Goal: Find specific page/section: Find specific page/section

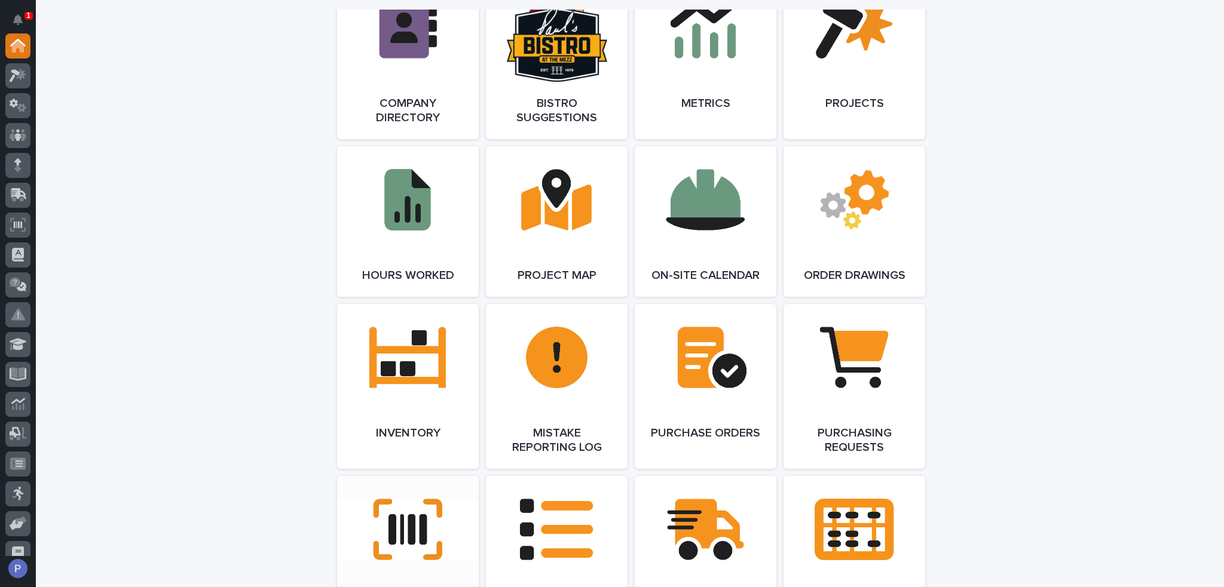
scroll to position [896, 0]
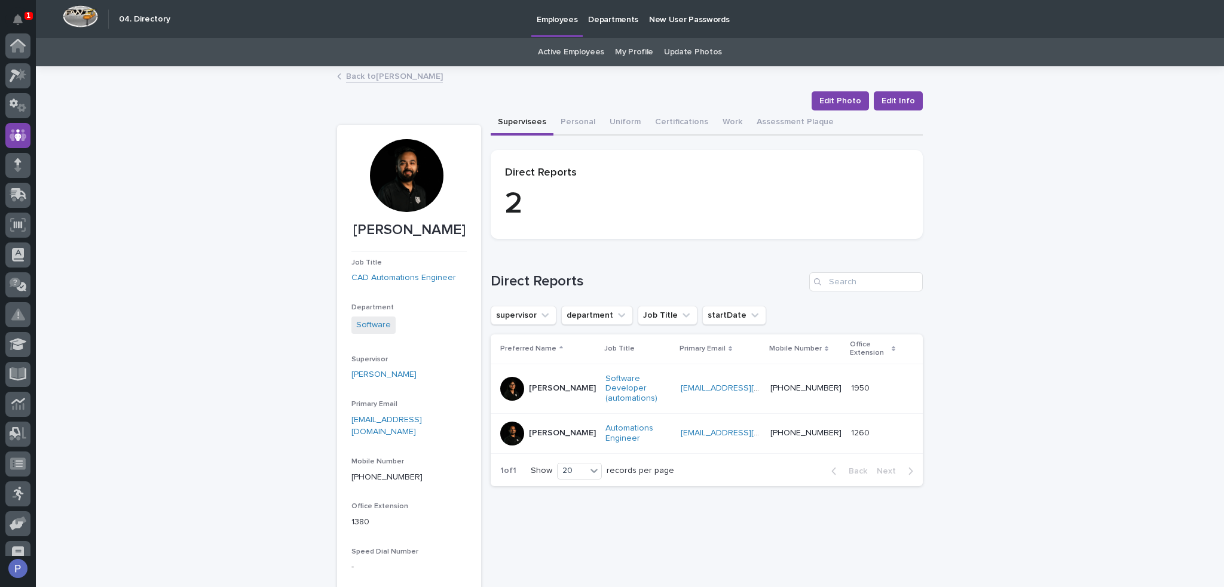
scroll to position [90, 0]
click at [574, 50] on link "Active Employees" at bounding box center [571, 52] width 66 height 28
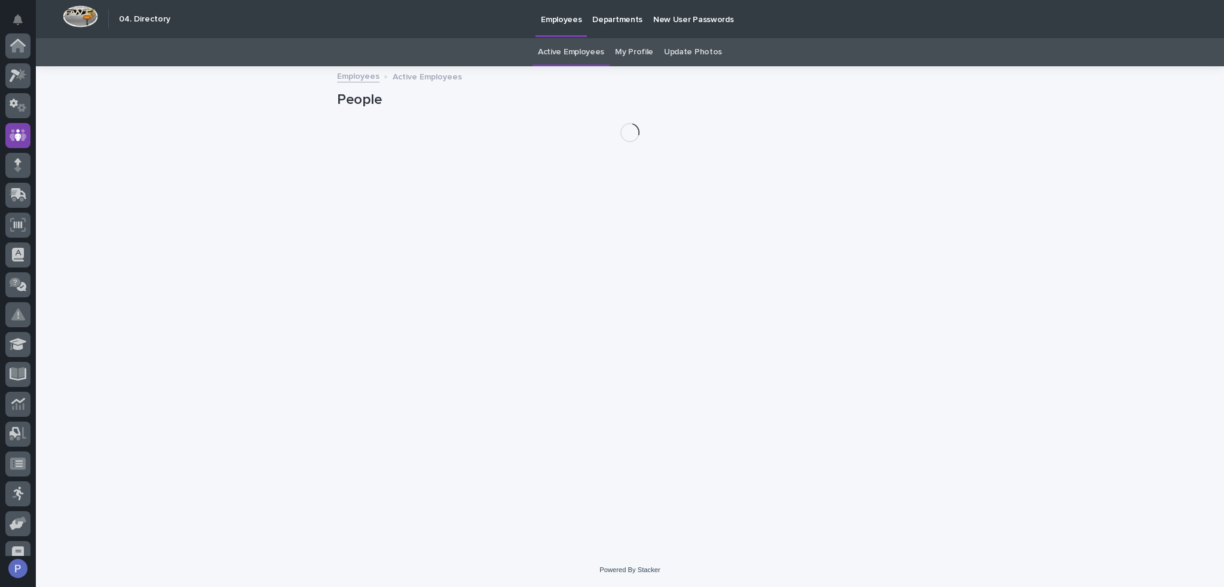
scroll to position [90, 0]
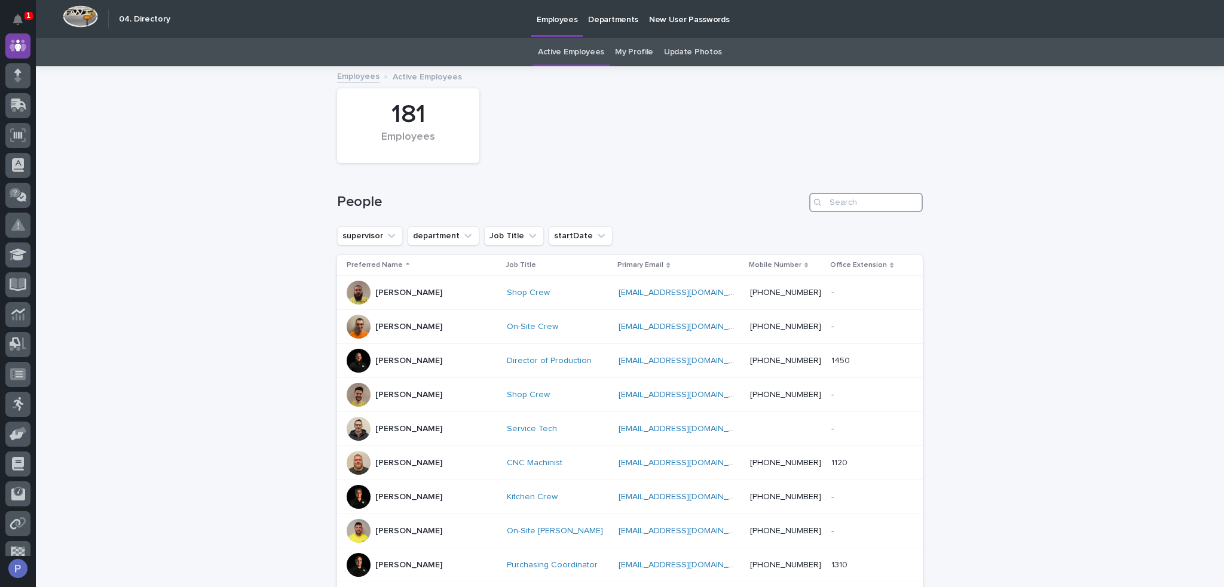
click at [849, 206] on input "Search" at bounding box center [866, 202] width 114 height 19
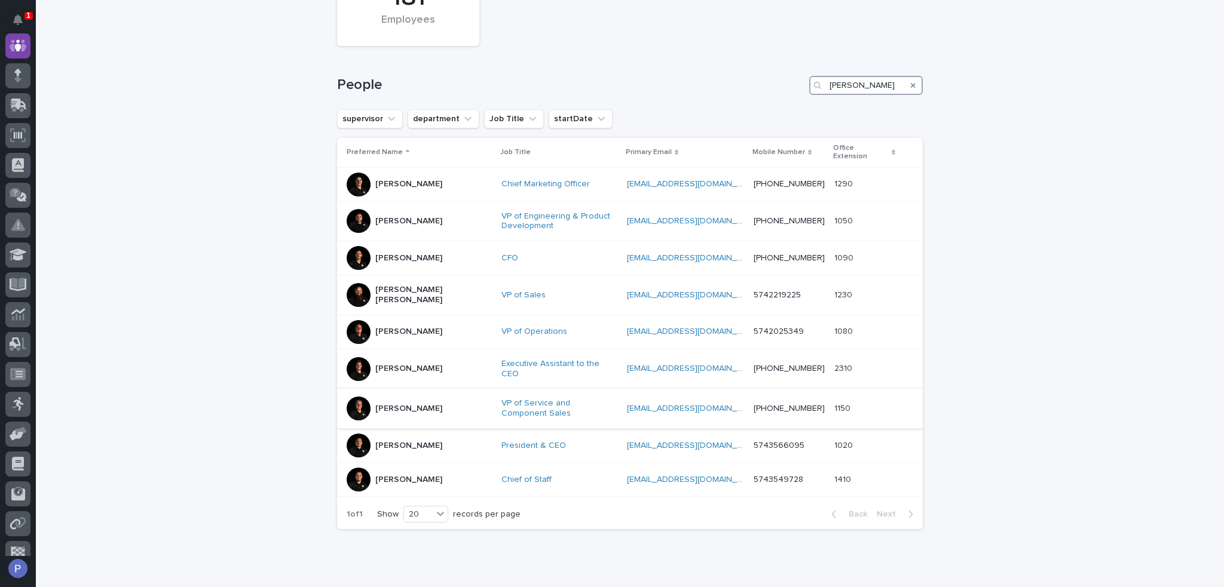
scroll to position [120, 0]
type input "ryan"
